Goal: Check status: Check status

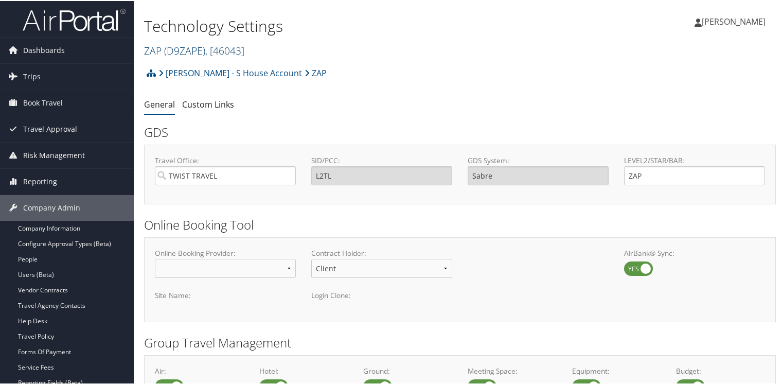
click at [156, 47] on link "ZAP ( D9ZAPE ) , [ 46043 ]" at bounding box center [194, 50] width 100 height 14
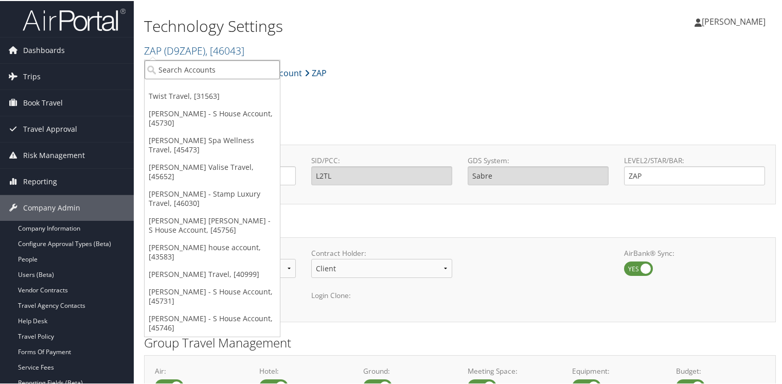
click at [169, 71] on input "search" at bounding box center [212, 68] width 135 height 19
type input "farefuz"
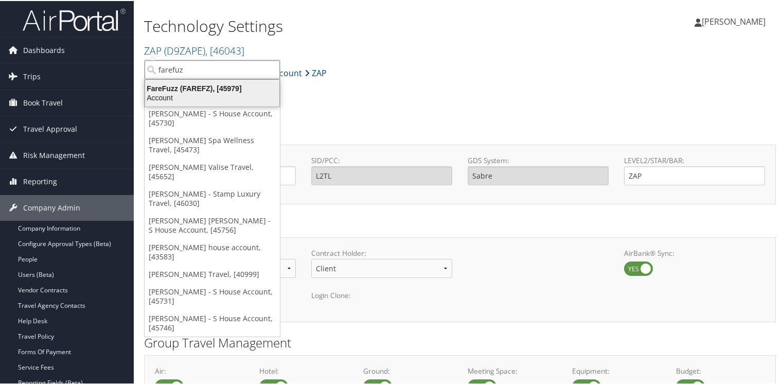
click at [170, 91] on div "FareFuzz (FAREFZ), [45979]" at bounding box center [212, 87] width 147 height 9
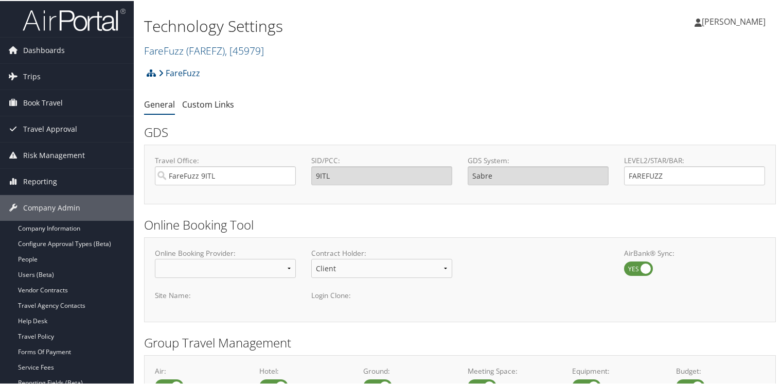
click at [188, 376] on div "Air:" at bounding box center [199, 384] width 104 height 38
click at [35, 79] on span "Trips" at bounding box center [31, 76] width 17 height 26
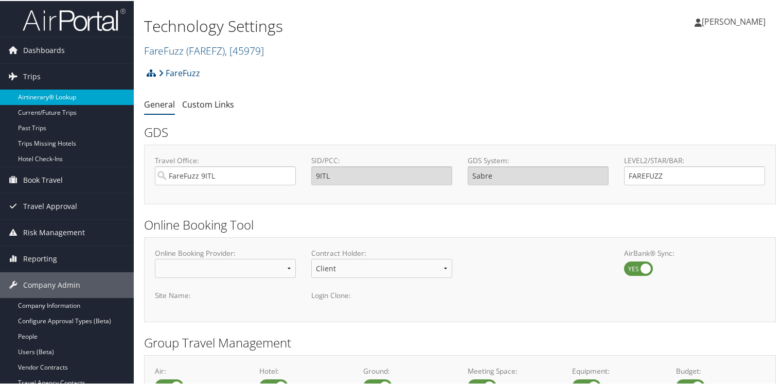
click at [35, 94] on link "Airtinerary® Lookup" at bounding box center [67, 95] width 134 height 15
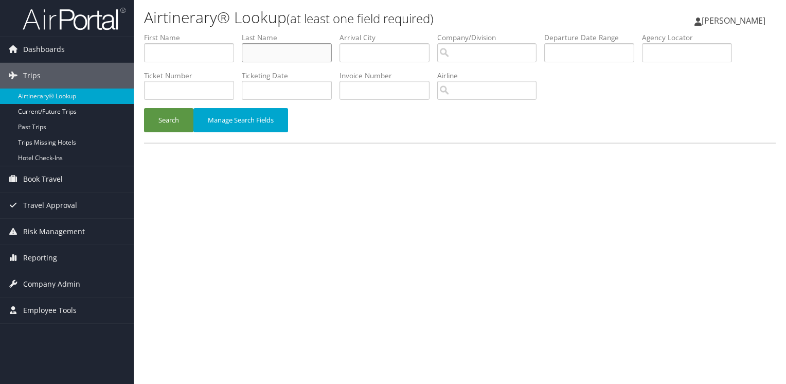
click at [257, 52] on input "text" at bounding box center [287, 52] width 90 height 19
type input "[PERSON_NAME]"
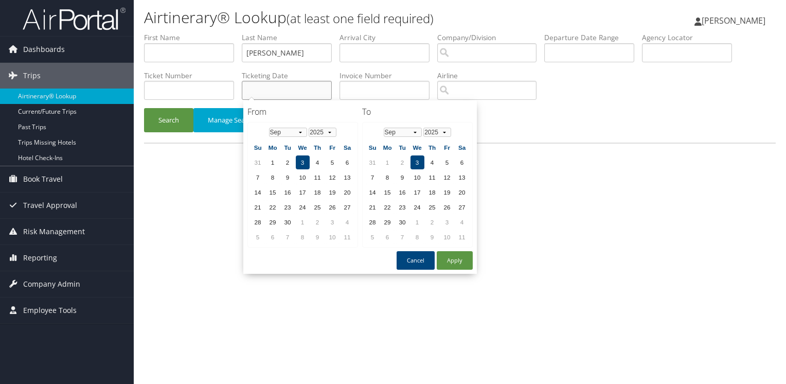
click at [276, 89] on input "text" at bounding box center [287, 90] width 90 height 19
click at [289, 164] on td "2" at bounding box center [288, 162] width 14 height 14
click at [462, 261] on button "Apply" at bounding box center [455, 260] width 36 height 19
type input "[DATE] - [DATE]"
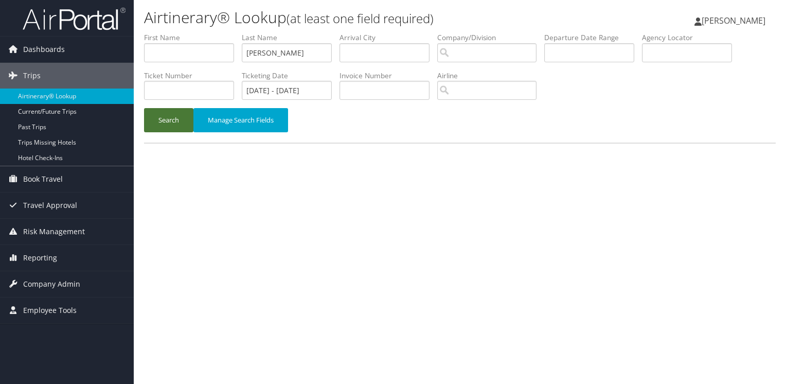
click at [172, 117] on button "Search" at bounding box center [168, 120] width 49 height 24
